Goal: Information Seeking & Learning: Learn about a topic

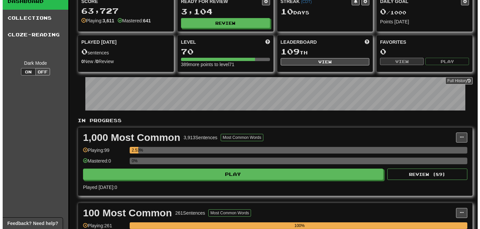
scroll to position [33, 0]
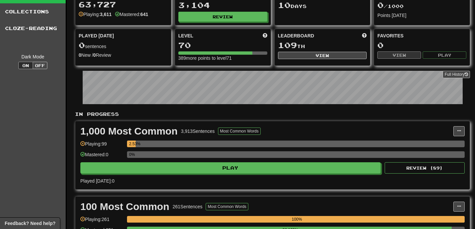
click at [212, 161] on div "0%" at bounding box center [296, 156] width 338 height 11
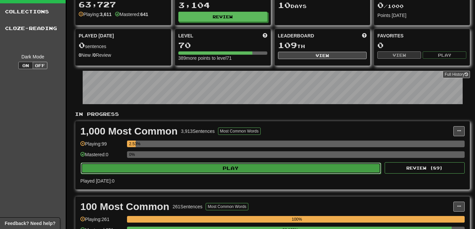
click at [211, 163] on button "Play" at bounding box center [231, 167] width 301 height 11
select select "**"
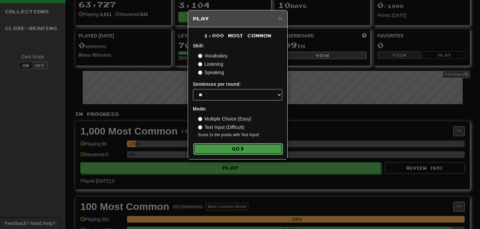
click at [219, 149] on button "Go" at bounding box center [238, 148] width 89 height 11
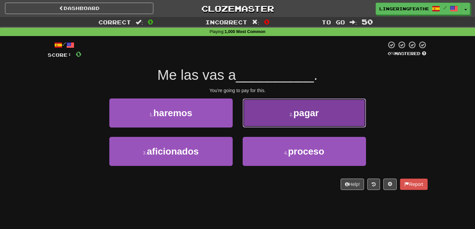
click at [270, 114] on button "2 . pagar" at bounding box center [304, 112] width 123 height 29
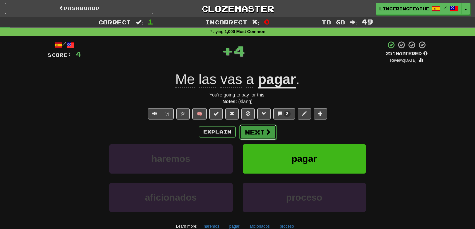
click at [242, 133] on button "Next" at bounding box center [258, 131] width 37 height 15
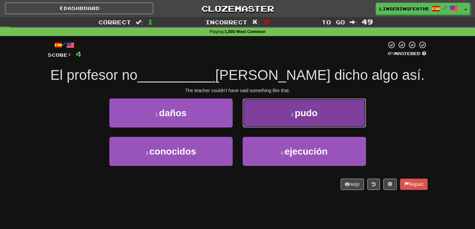
click at [276, 119] on button "2 . pudo" at bounding box center [304, 112] width 123 height 29
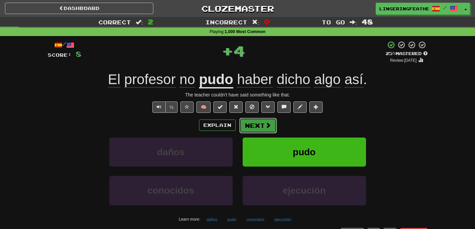
click at [258, 126] on button "Next" at bounding box center [258, 125] width 37 height 15
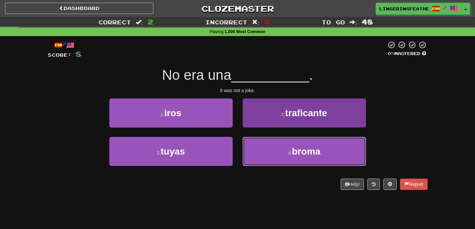
click at [269, 156] on button "4 . broma" at bounding box center [304, 151] width 123 height 29
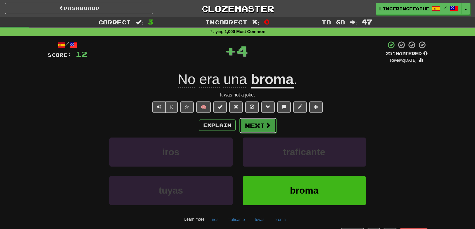
click at [262, 126] on button "Next" at bounding box center [258, 125] width 37 height 15
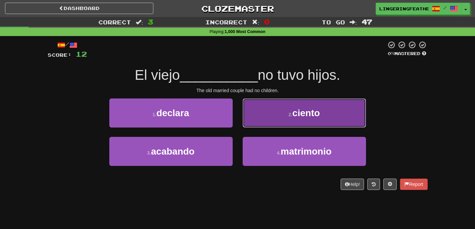
click at [282, 123] on button "2 . ciento" at bounding box center [304, 112] width 123 height 29
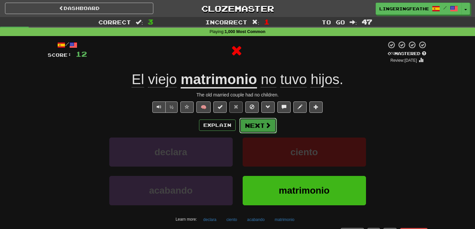
click at [258, 124] on button "Next" at bounding box center [258, 125] width 37 height 15
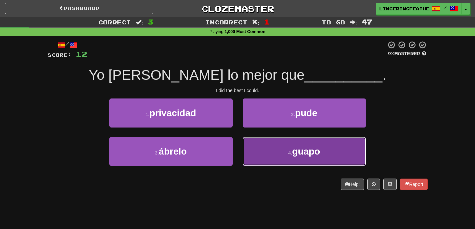
click at [265, 146] on button "4 . guapo" at bounding box center [304, 151] width 123 height 29
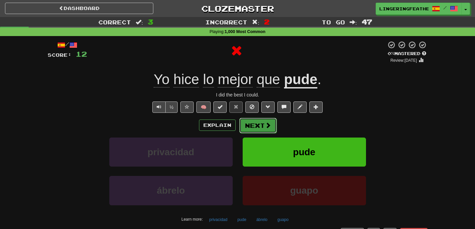
click at [267, 129] on button "Next" at bounding box center [258, 125] width 37 height 15
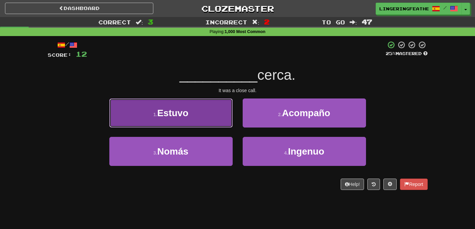
click at [213, 123] on button "1 . Estuvo" at bounding box center [170, 112] width 123 height 29
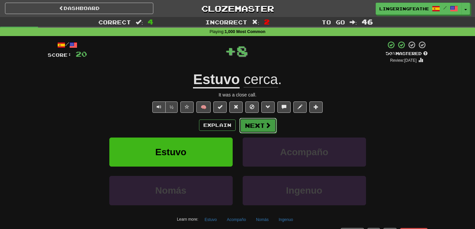
click at [257, 123] on button "Next" at bounding box center [258, 125] width 37 height 15
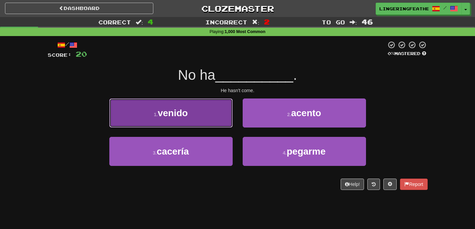
click at [194, 119] on button "1 . venido" at bounding box center [170, 112] width 123 height 29
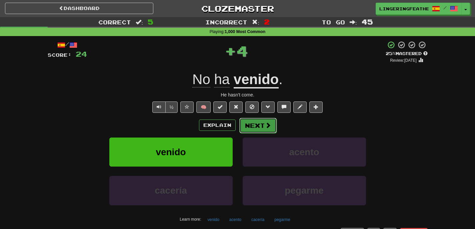
click at [252, 122] on button "Next" at bounding box center [258, 125] width 37 height 15
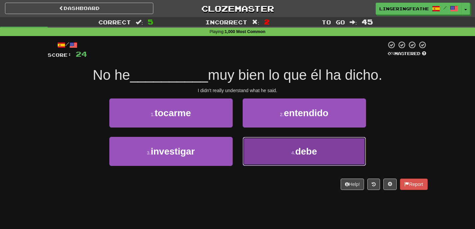
click at [287, 145] on button "4 . debe" at bounding box center [304, 151] width 123 height 29
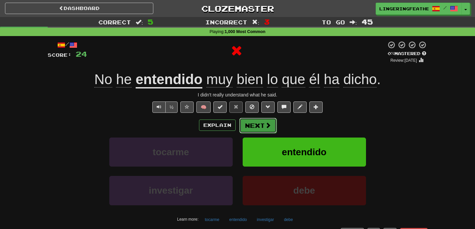
click at [251, 126] on button "Next" at bounding box center [258, 125] width 37 height 15
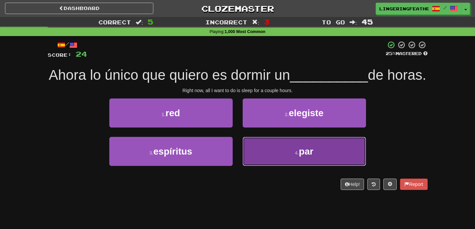
click at [288, 147] on button "4 . par" at bounding box center [304, 151] width 123 height 29
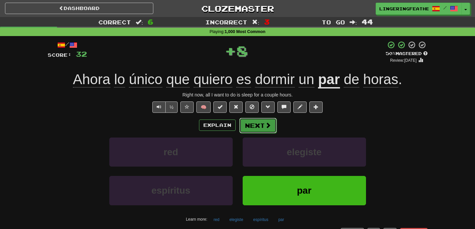
click at [257, 132] on button "Next" at bounding box center [258, 125] width 37 height 15
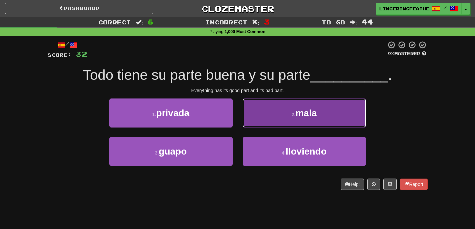
click at [270, 120] on button "2 . mala" at bounding box center [304, 112] width 123 height 29
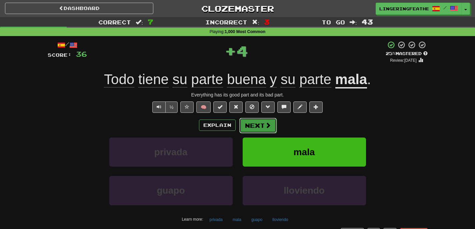
click at [251, 125] on button "Next" at bounding box center [258, 125] width 37 height 15
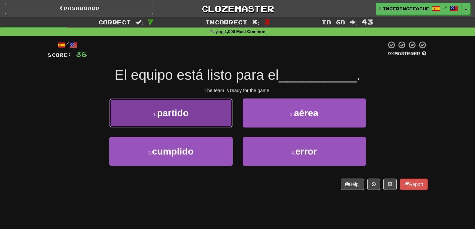
click at [213, 118] on button "1 . partido" at bounding box center [170, 112] width 123 height 29
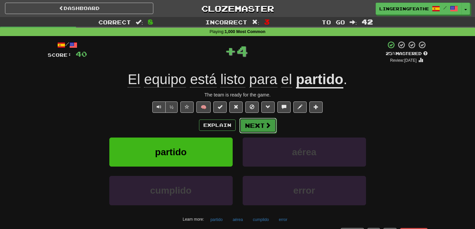
click at [259, 119] on button "Next" at bounding box center [258, 125] width 37 height 15
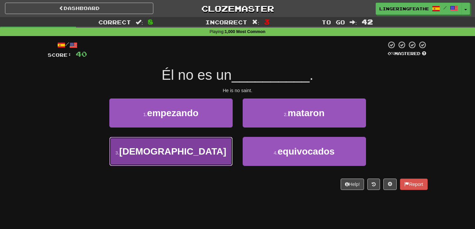
click at [196, 141] on button "3 . santo" at bounding box center [170, 151] width 123 height 29
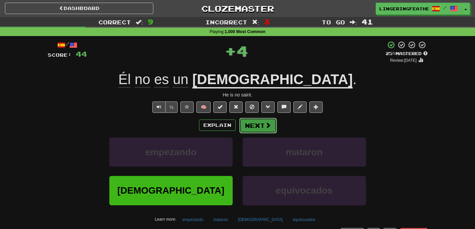
click at [250, 125] on button "Next" at bounding box center [258, 125] width 37 height 15
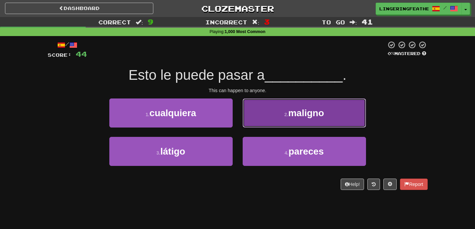
click at [280, 117] on button "2 . maligno" at bounding box center [304, 112] width 123 height 29
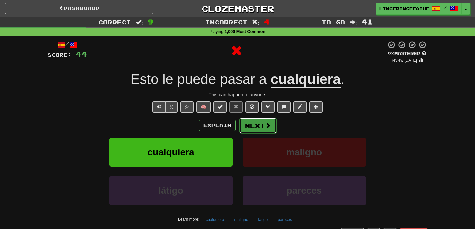
click at [254, 127] on button "Next" at bounding box center [258, 125] width 37 height 15
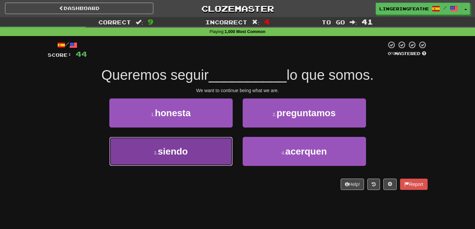
click at [212, 149] on button "3 . siendo" at bounding box center [170, 151] width 123 height 29
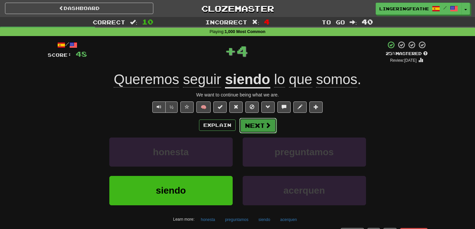
click at [250, 131] on button "Next" at bounding box center [258, 125] width 37 height 15
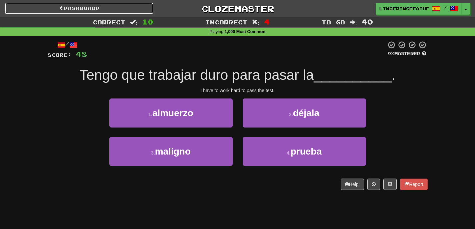
click at [120, 7] on link "Dashboard" at bounding box center [79, 8] width 148 height 11
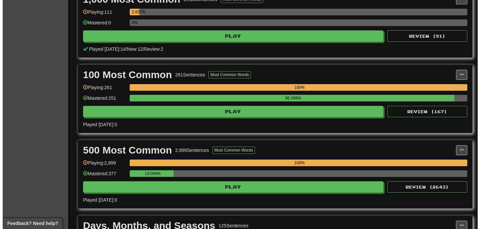
scroll to position [192, 0]
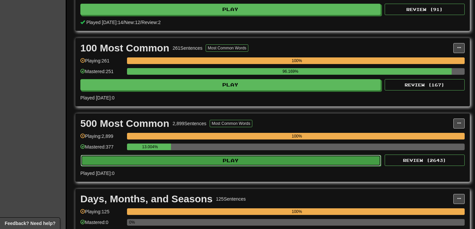
click at [220, 159] on button "Play" at bounding box center [231, 160] width 301 height 11
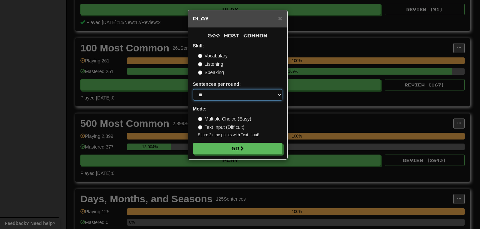
click at [229, 92] on select "* ** ** ** ** ** *** ********" at bounding box center [237, 94] width 89 height 11
select select "**"
click at [193, 89] on select "* ** ** ** ** ** *** ********" at bounding box center [237, 94] width 89 height 11
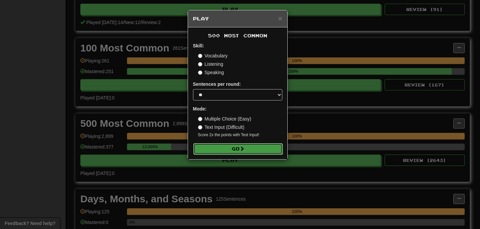
click at [240, 148] on button "Go" at bounding box center [238, 148] width 89 height 11
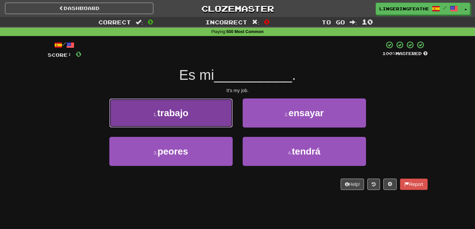
click at [208, 114] on button "1 . trabajo" at bounding box center [170, 112] width 123 height 29
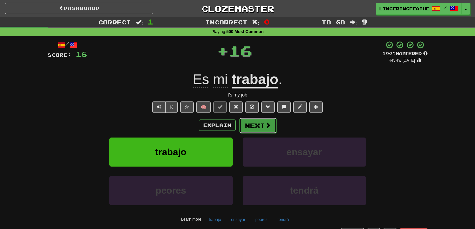
click at [252, 119] on button "Next" at bounding box center [258, 125] width 37 height 15
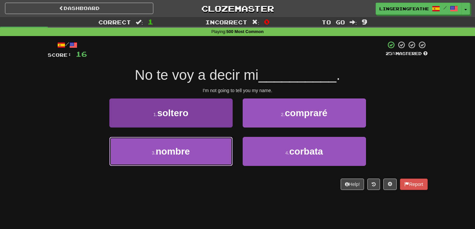
drag, startPoint x: 200, startPoint y: 149, endPoint x: 210, endPoint y: 147, distance: 10.0
click at [200, 149] on button "3 . nombre" at bounding box center [170, 151] width 123 height 29
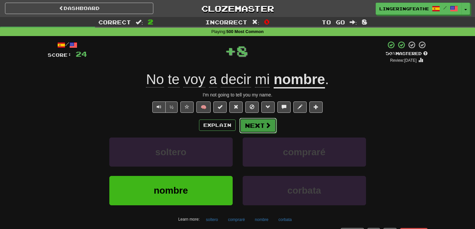
click at [256, 130] on button "Next" at bounding box center [258, 125] width 37 height 15
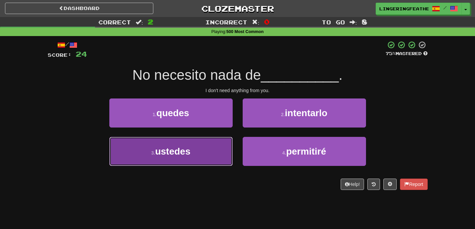
click at [207, 146] on button "3 . ustedes" at bounding box center [170, 151] width 123 height 29
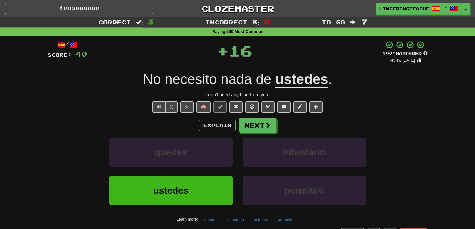
click at [250, 133] on div "Explain Next quedes intentarlo ustedes permitiré Learn more: quedes intentarlo …" at bounding box center [238, 170] width 380 height 107
click at [251, 131] on button "Next" at bounding box center [258, 125] width 37 height 15
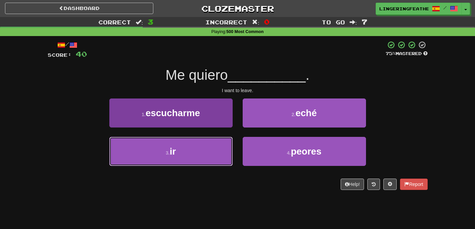
drag, startPoint x: 214, startPoint y: 153, endPoint x: 232, endPoint y: 142, distance: 21.7
click at [214, 153] on button "3 . ir" at bounding box center [170, 151] width 123 height 29
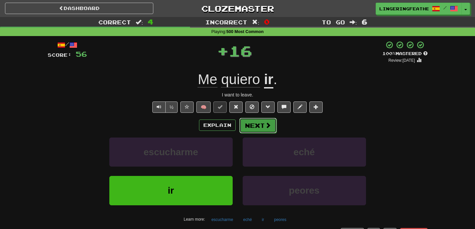
click at [255, 130] on button "Next" at bounding box center [258, 125] width 37 height 15
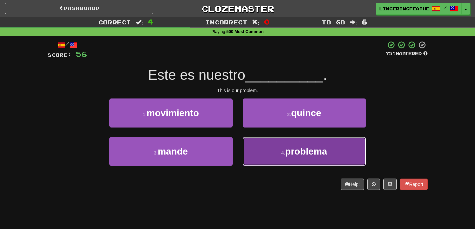
click at [268, 144] on button "4 . problema" at bounding box center [304, 151] width 123 height 29
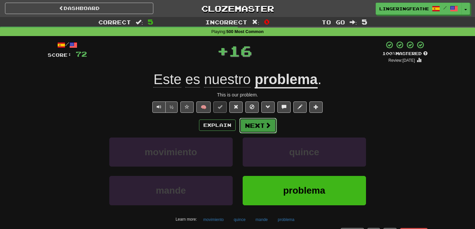
click at [260, 126] on button "Next" at bounding box center [258, 125] width 37 height 15
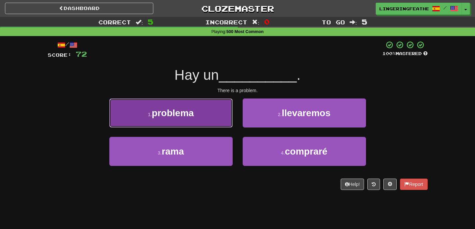
click at [210, 117] on button "1 . problema" at bounding box center [170, 112] width 123 height 29
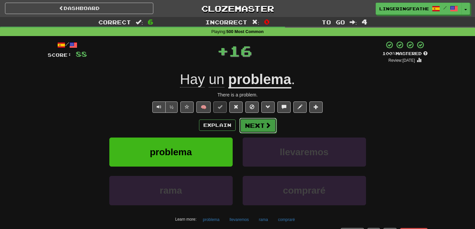
click at [253, 125] on button "Next" at bounding box center [258, 125] width 37 height 15
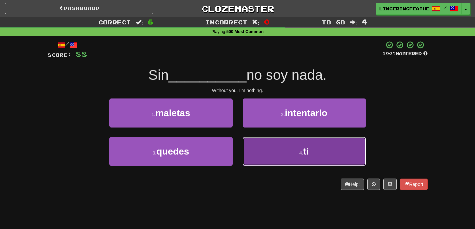
click at [274, 152] on button "4 . ti" at bounding box center [304, 151] width 123 height 29
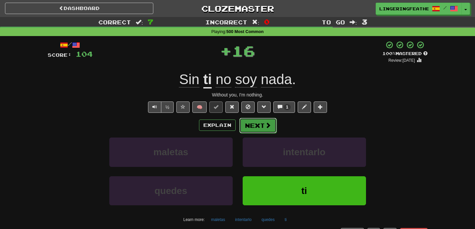
click at [268, 130] on button "Next" at bounding box center [258, 125] width 37 height 15
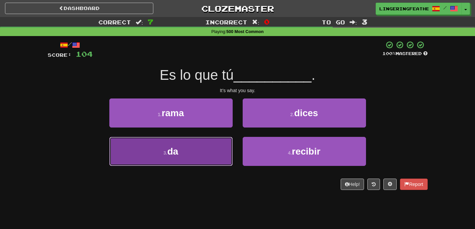
click at [205, 152] on button "3 . da" at bounding box center [170, 151] width 123 height 29
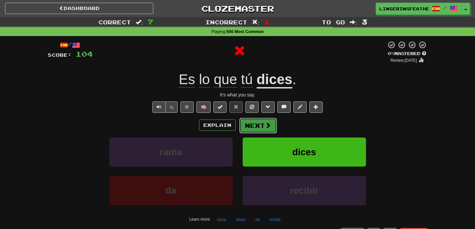
click at [258, 126] on button "Next" at bounding box center [258, 125] width 37 height 15
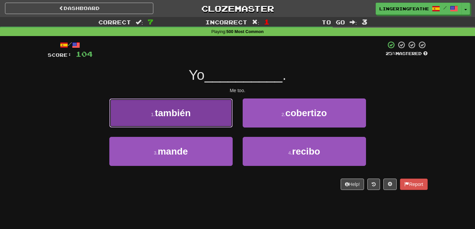
click at [202, 114] on button "1 . también" at bounding box center [170, 112] width 123 height 29
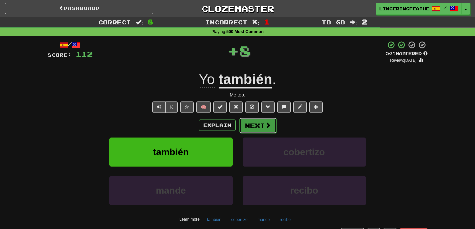
click at [254, 120] on button "Next" at bounding box center [258, 125] width 37 height 15
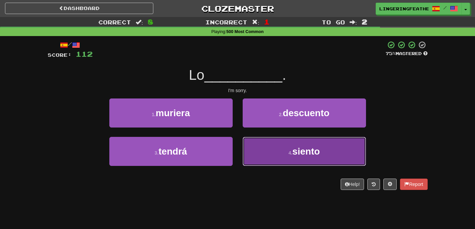
click at [290, 155] on small "4 ." at bounding box center [291, 152] width 4 height 5
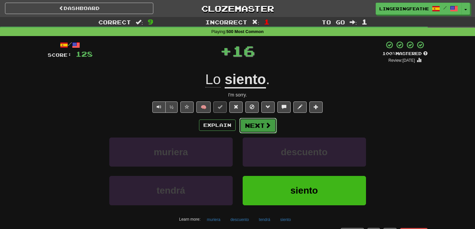
click at [253, 118] on button "Next" at bounding box center [258, 125] width 37 height 15
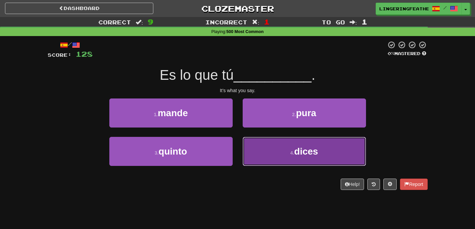
click at [273, 156] on button "4 . dices" at bounding box center [304, 151] width 123 height 29
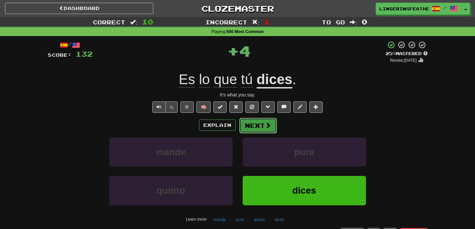
click at [264, 131] on button "Next" at bounding box center [258, 125] width 37 height 15
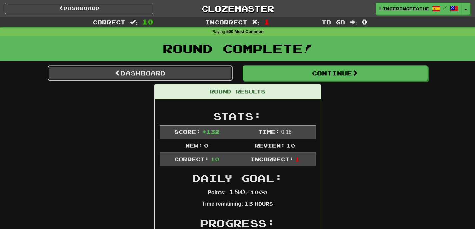
click at [182, 78] on link "Dashboard" at bounding box center [140, 72] width 185 height 15
